Goal: Task Accomplishment & Management: Manage account settings

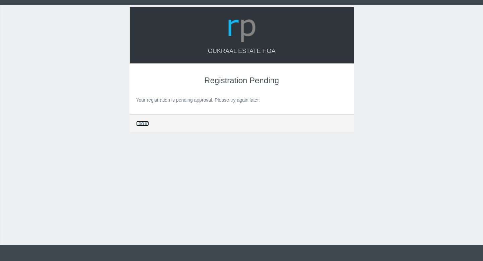
click at [142, 125] on link "Log in" at bounding box center [142, 123] width 13 height 5
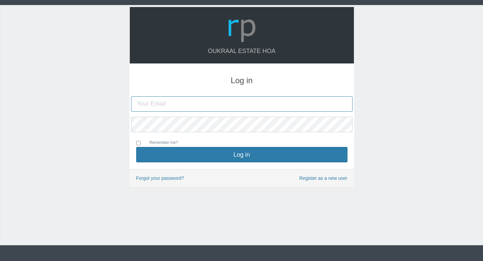
type input "[EMAIL_ADDRESS][DOMAIN_NAME]"
click at [139, 141] on input "Remember me?" at bounding box center [138, 143] width 4 height 4
checkbox input "true"
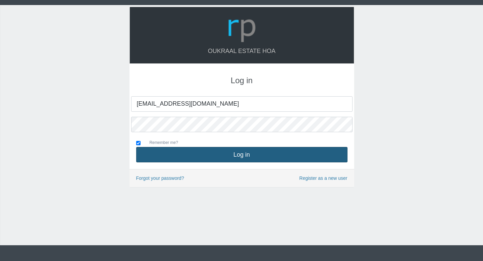
click at [158, 153] on button "Log in" at bounding box center [241, 154] width 211 height 15
